Goal: Information Seeking & Learning: Find contact information

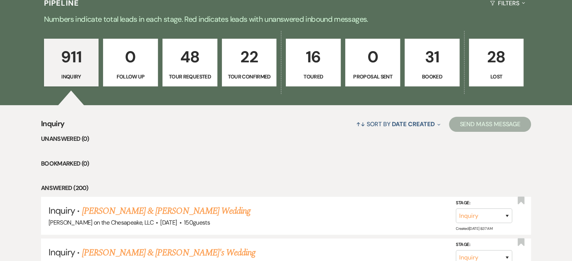
click at [429, 76] on p "Booked" at bounding box center [431, 77] width 45 height 8
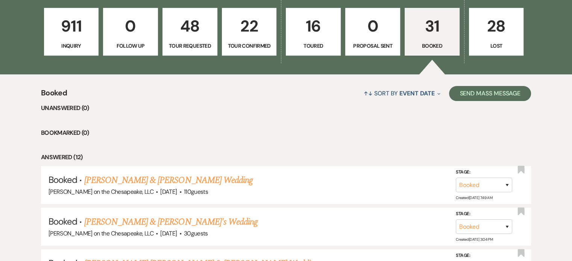
scroll to position [262, 0]
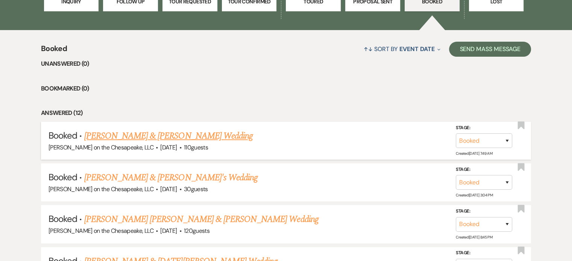
click at [186, 134] on link "[PERSON_NAME] & [PERSON_NAME] Wedding" at bounding box center [168, 136] width 168 height 14
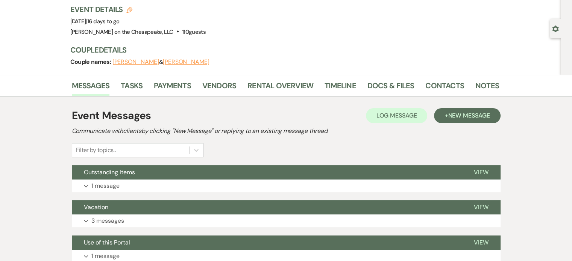
scroll to position [38, 0]
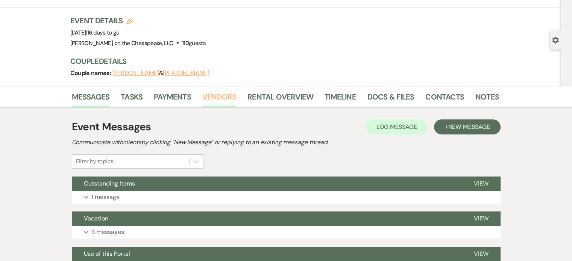
click at [216, 98] on link "Vendors" at bounding box center [219, 99] width 34 height 17
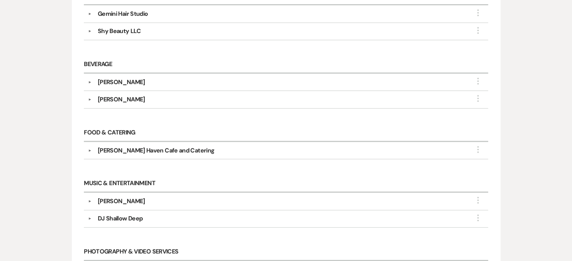
scroll to position [301, 0]
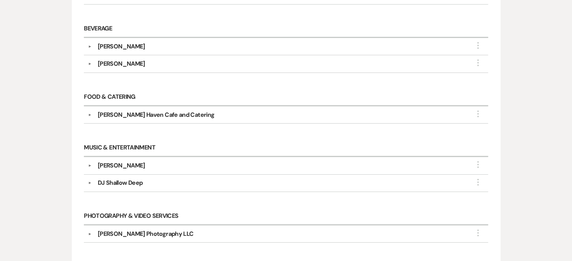
click at [123, 181] on div "DJ Shallow Deep" at bounding box center [120, 182] width 45 height 9
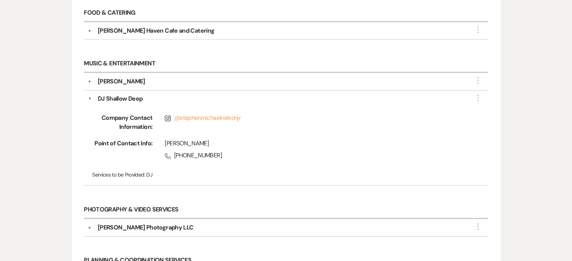
scroll to position [413, 0]
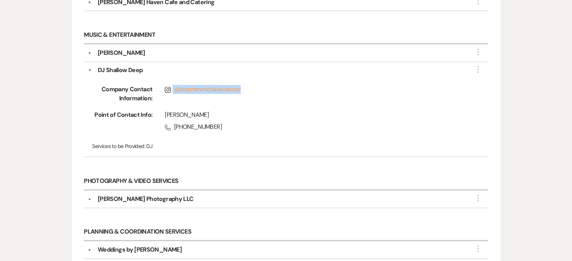
drag, startPoint x: 243, startPoint y: 87, endPoint x: 173, endPoint y: 90, distance: 70.0
click at [173, 90] on span "Instagram @ stephenmichaelnelsonjr" at bounding box center [314, 89] width 299 height 9
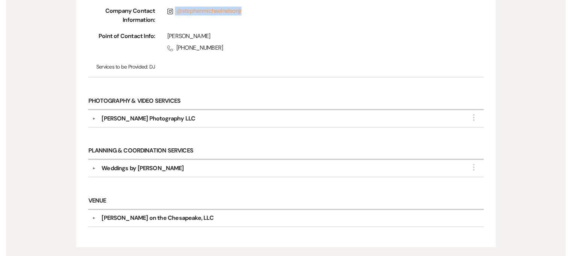
scroll to position [526, 0]
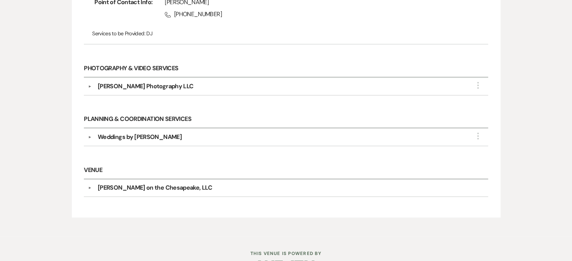
click at [137, 133] on div "Weddings by [PERSON_NAME]" at bounding box center [140, 137] width 84 height 9
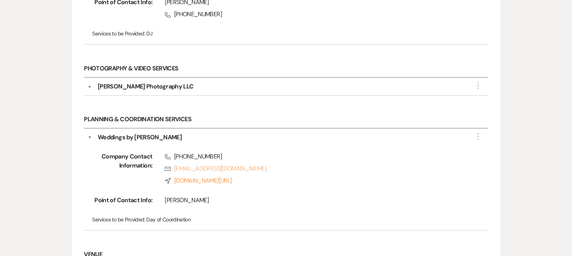
click at [200, 165] on link "Rsvp [EMAIL_ADDRESS][DOMAIN_NAME]" at bounding box center [314, 168] width 299 height 9
drag, startPoint x: 194, startPoint y: 197, endPoint x: 164, endPoint y: 199, distance: 29.7
click at [164, 199] on div "[PERSON_NAME]" at bounding box center [308, 201] width 312 height 12
copy div "[PERSON_NAME]"
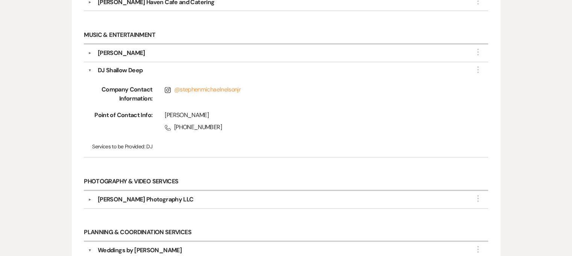
scroll to position [411, 0]
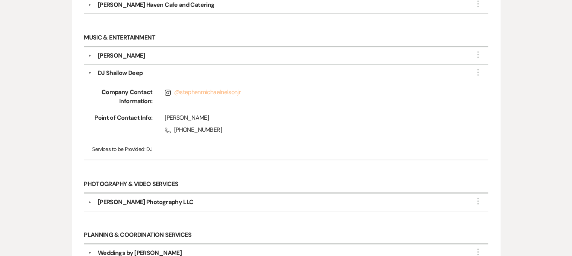
click at [182, 91] on link "@ stephenmichaelnelsonjr" at bounding box center [207, 92] width 67 height 8
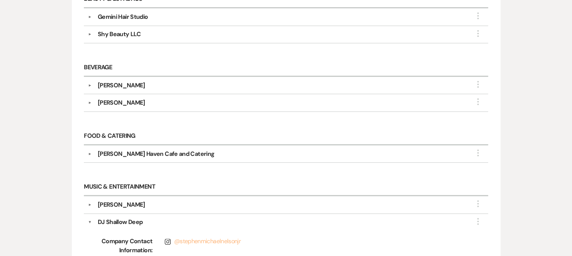
scroll to position [260, 0]
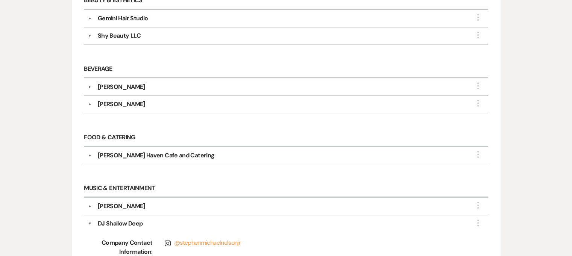
click at [126, 204] on div "[PERSON_NAME]" at bounding box center [121, 205] width 47 height 9
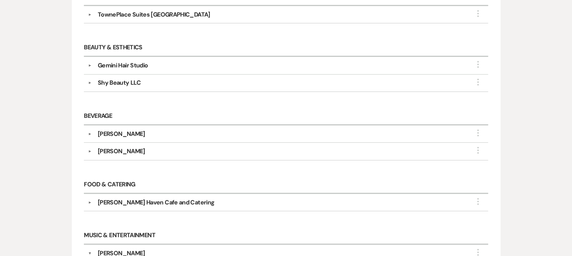
scroll to position [185, 0]
